Goal: Information Seeking & Learning: Learn about a topic

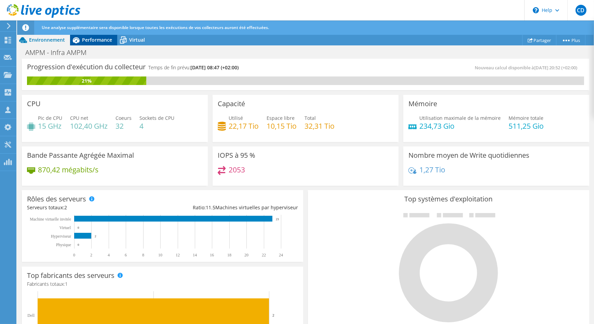
click at [99, 36] on div "Performance" at bounding box center [93, 40] width 47 height 11
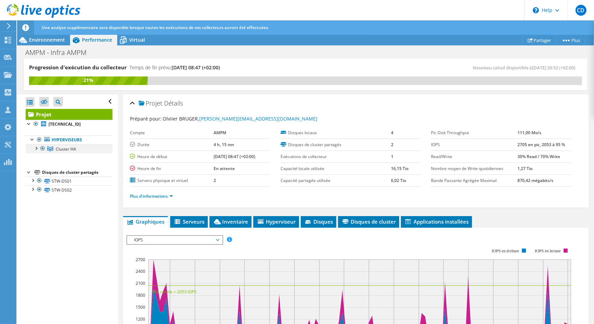
click at [35, 149] on div at bounding box center [35, 148] width 7 height 7
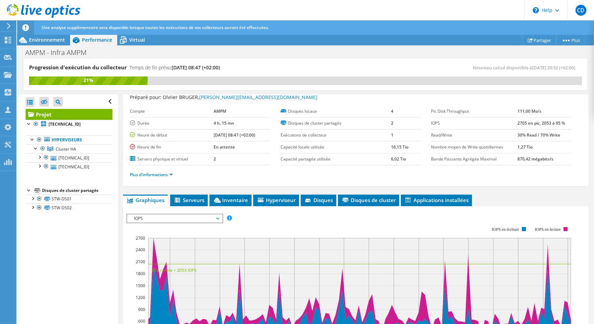
scroll to position [31, 0]
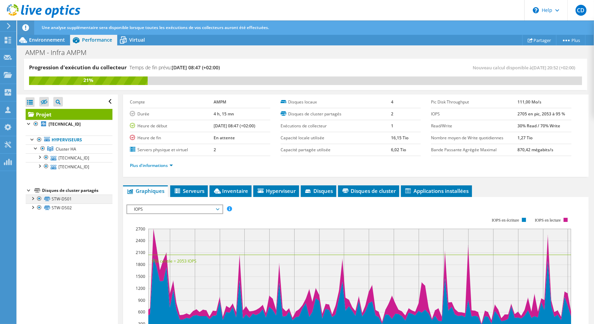
click at [32, 198] on div at bounding box center [32, 198] width 7 height 7
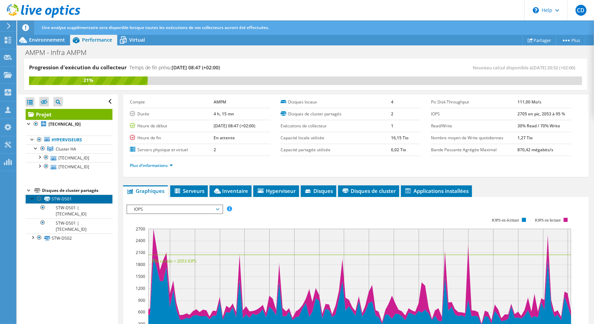
click at [60, 200] on link "STW-DS01" at bounding box center [69, 199] width 87 height 9
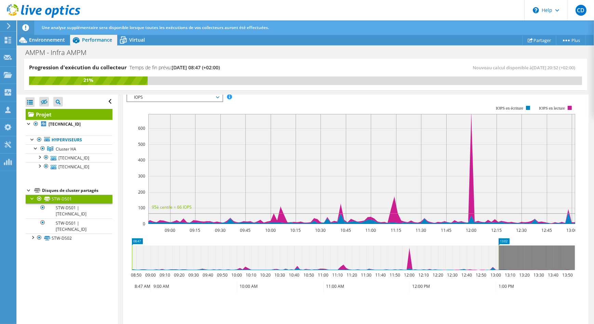
scroll to position [186, 0]
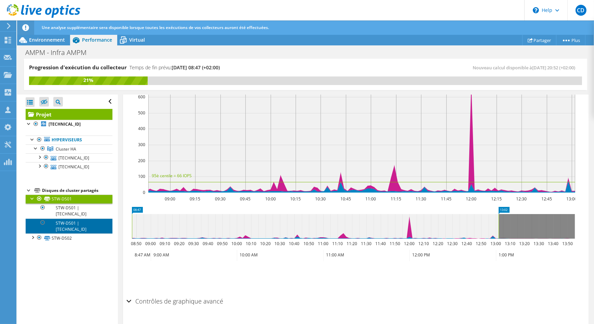
click at [61, 224] on link "STW-DS01 | [TECHNICAL_ID]" at bounding box center [69, 226] width 87 height 15
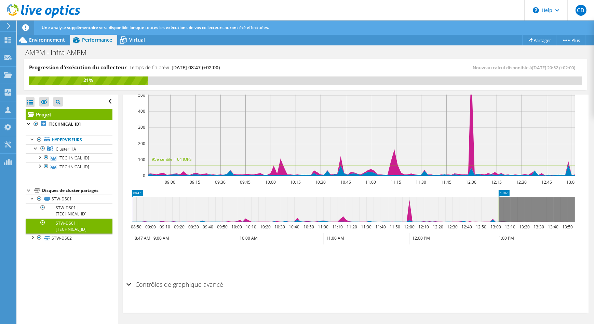
scroll to position [162, 0]
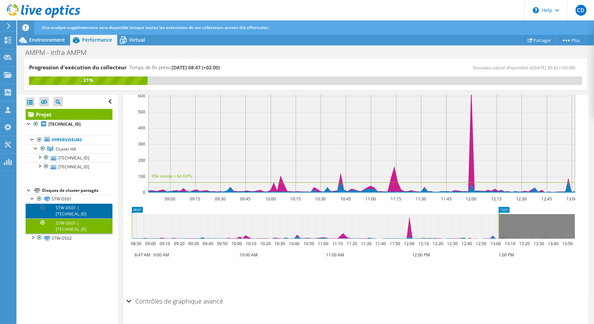
click at [61, 215] on link "STW-DS01 | [TECHNICAL_ID]" at bounding box center [69, 211] width 87 height 15
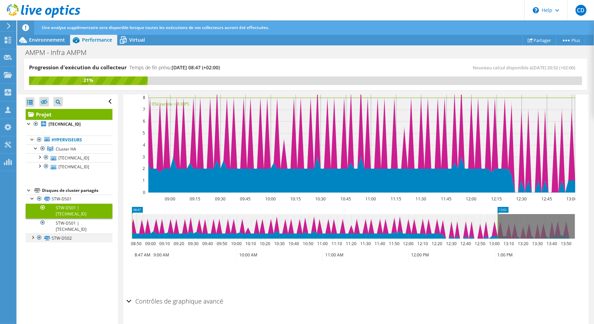
click at [32, 236] on div at bounding box center [32, 237] width 7 height 7
click at [55, 247] on link "STW-DS02 | [TECHNICAL_ID]" at bounding box center [69, 250] width 87 height 15
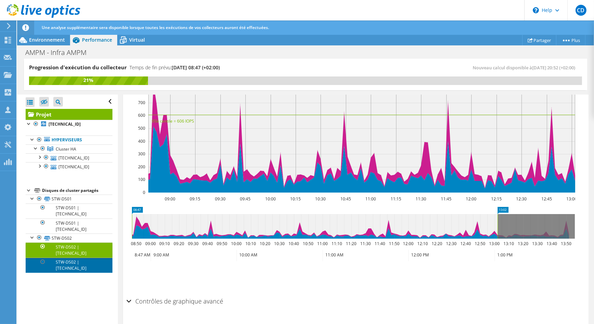
click at [53, 263] on link "STW-DS02 | [TECHNICAL_ID]" at bounding box center [69, 265] width 87 height 15
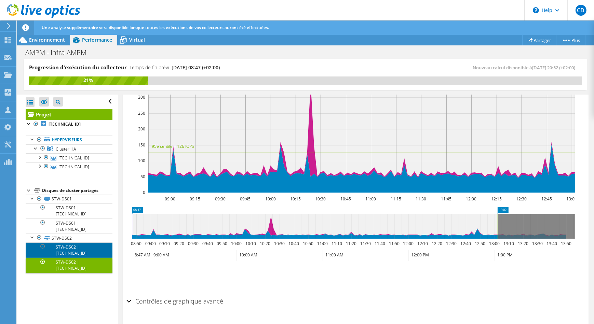
click at [58, 252] on link "STW-DS02 | [TECHNICAL_ID]" at bounding box center [69, 250] width 87 height 15
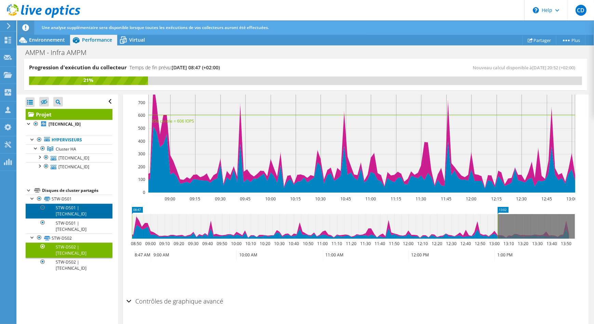
click at [65, 216] on link "STW-DS01 | [TECHNICAL_ID]" at bounding box center [69, 211] width 87 height 15
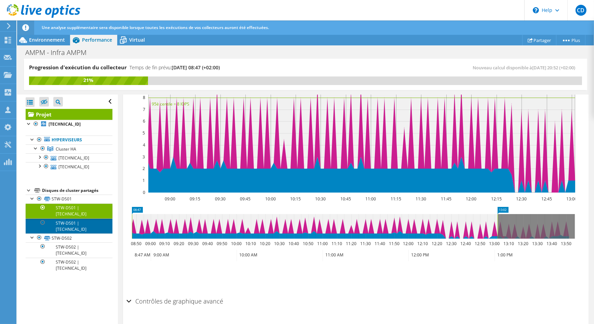
click at [65, 222] on link "STW-DS01 | [TECHNICAL_ID]" at bounding box center [69, 226] width 87 height 15
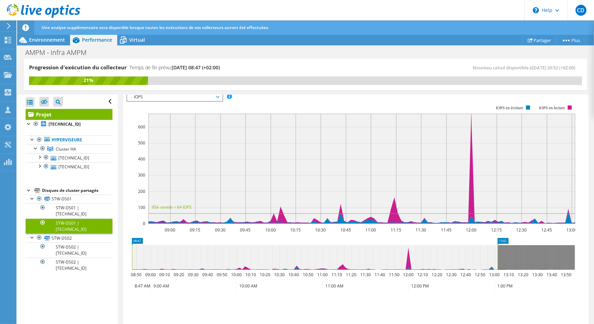
scroll to position [100, 0]
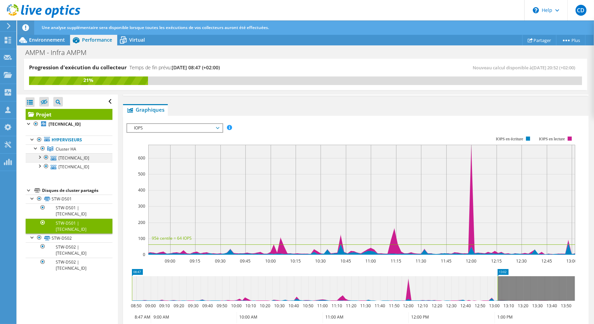
click at [38, 157] on div at bounding box center [39, 157] width 7 height 7
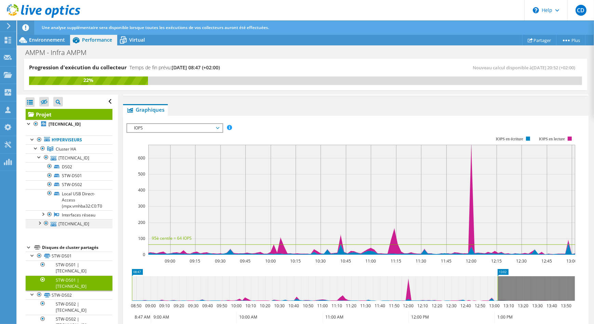
click at [40, 225] on div at bounding box center [39, 223] width 7 height 7
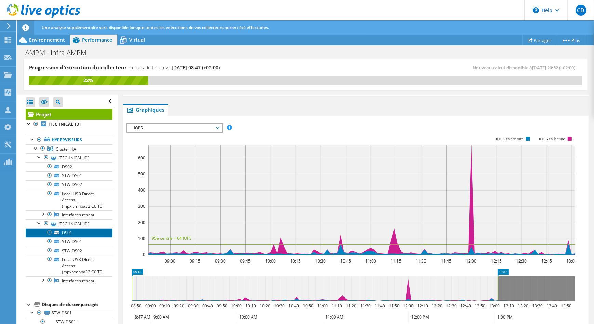
click at [69, 233] on link "DS01" at bounding box center [69, 233] width 87 height 9
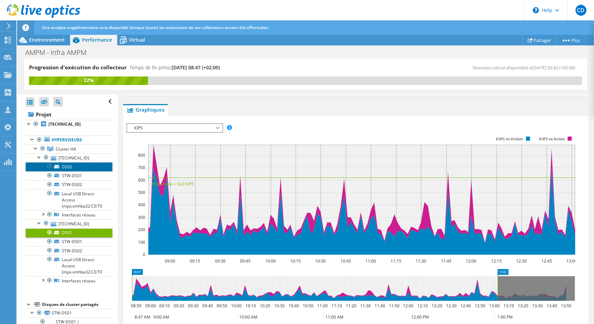
click at [67, 166] on link "DS02" at bounding box center [69, 166] width 87 height 9
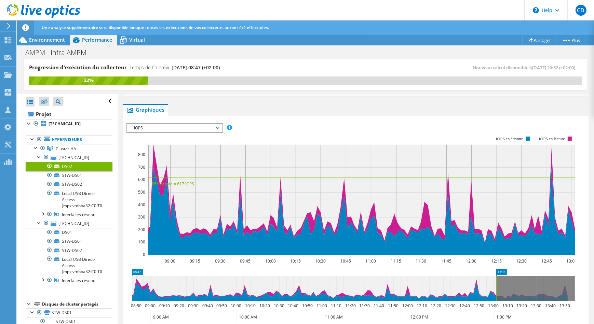
scroll to position [0, 0]
click at [49, 38] on span "Environnement" at bounding box center [47, 40] width 36 height 6
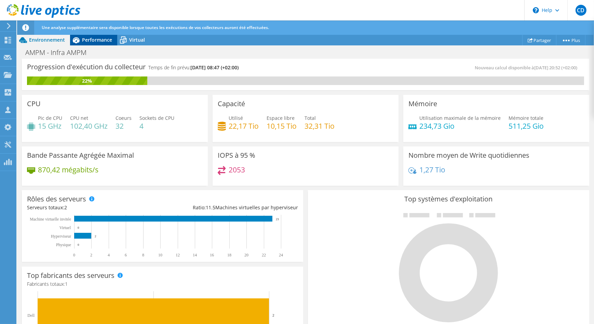
click at [103, 40] on span "Performance" at bounding box center [97, 40] width 30 height 6
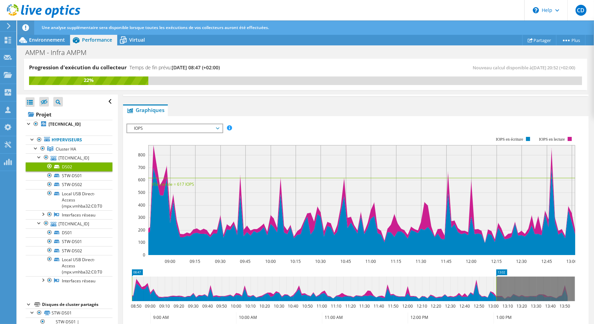
scroll to position [53, 0]
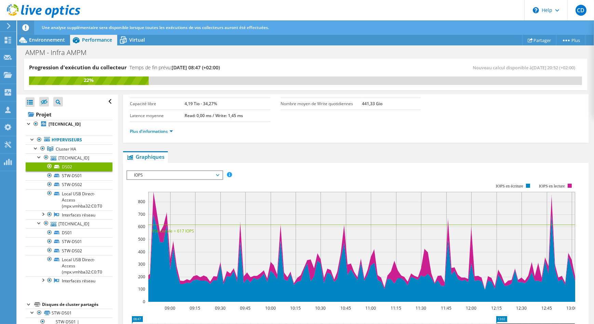
click at [178, 172] on span "IOPS" at bounding box center [175, 175] width 88 height 8
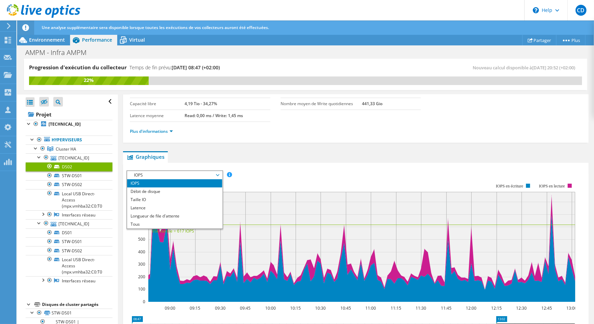
click at [178, 172] on span "IOPS" at bounding box center [175, 175] width 88 height 8
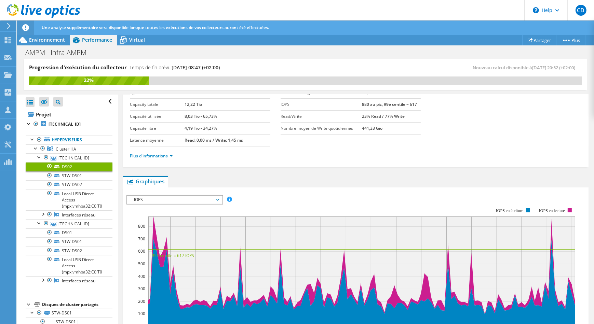
scroll to position [0, 0]
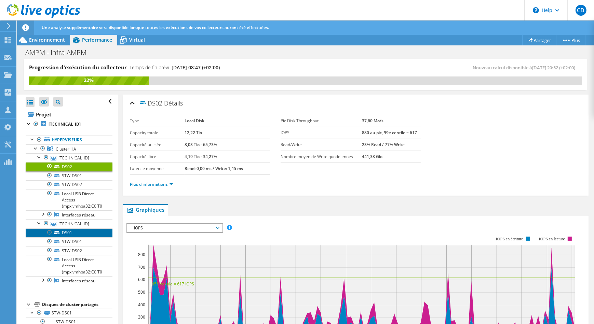
click at [82, 231] on link "DS01" at bounding box center [69, 233] width 87 height 9
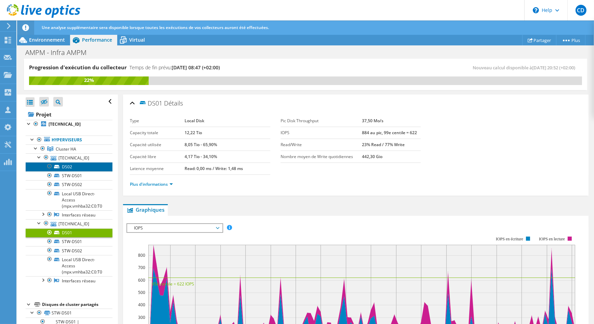
click at [73, 164] on link "DS02" at bounding box center [69, 166] width 87 height 9
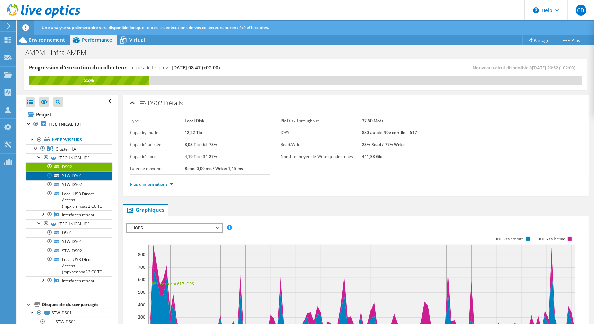
click at [69, 175] on link "STW-DS01" at bounding box center [69, 176] width 87 height 9
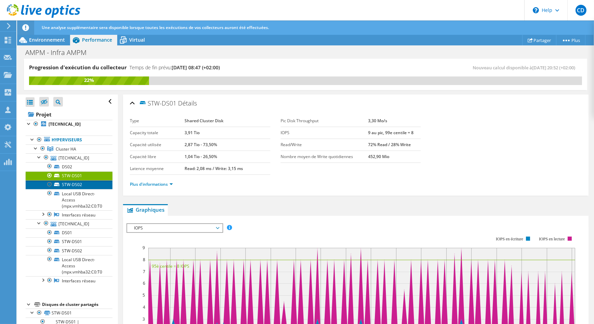
click at [73, 185] on link "STW-DS02" at bounding box center [69, 185] width 87 height 9
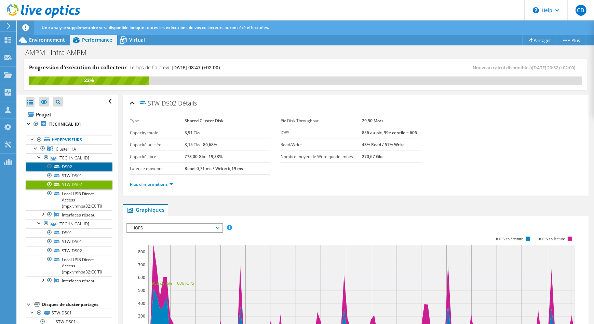
click at [71, 167] on link "DS02" at bounding box center [69, 166] width 87 height 9
